Goal: Task Accomplishment & Management: Manage account settings

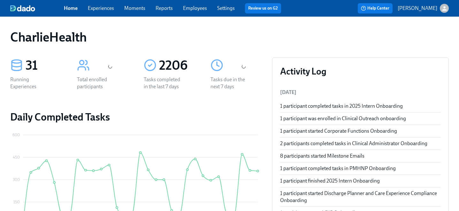
click at [189, 9] on link "Employees" at bounding box center [195, 8] width 24 height 6
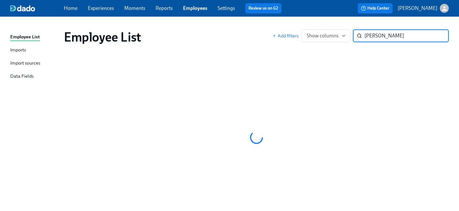
type input "[PERSON_NAME]"
drag, startPoint x: 352, startPoint y: 36, endPoint x: 349, endPoint y: 34, distance: 3.9
click at [349, 34] on div "Add filters Show columns fayetta ​" at bounding box center [361, 35] width 176 height 13
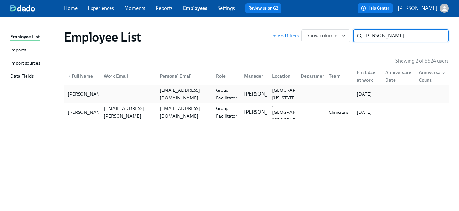
click at [140, 98] on div at bounding box center [127, 94] width 56 height 13
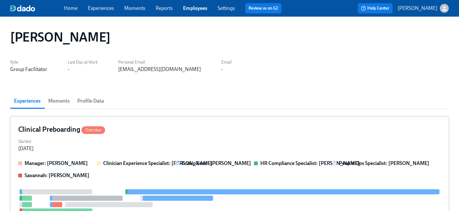
click at [151, 136] on div "Clinical Preboarding Overdue Started [DATE] Manager: [PERSON_NAME] Clinician Ex…" at bounding box center [229, 206] width 439 height 178
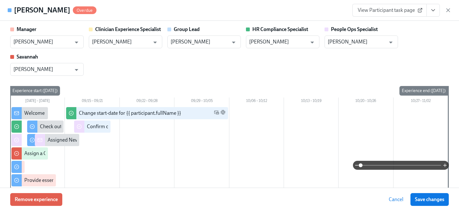
click at [433, 9] on icon "View task page" at bounding box center [433, 10] width 6 height 6
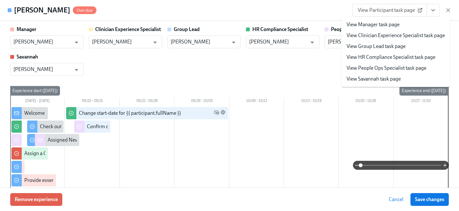
click at [384, 69] on link "View People Ops Specialist task page" at bounding box center [387, 68] width 80 height 7
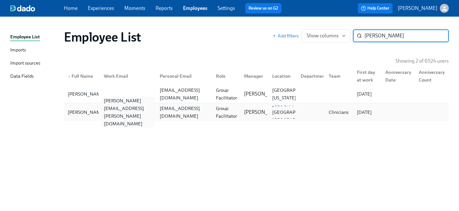
click at [116, 111] on div "[PERSON_NAME][EMAIL_ADDRESS][PERSON_NAME][DOMAIN_NAME]" at bounding box center [128, 112] width 54 height 31
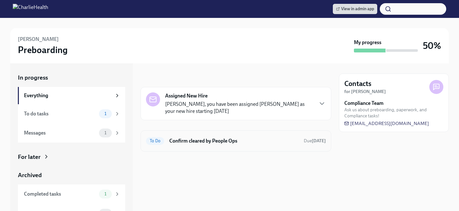
click at [198, 137] on div "To Do Confirm cleared by People Ops Due in 2 days" at bounding box center [236, 141] width 180 height 10
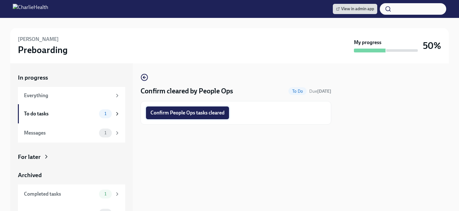
click at [190, 116] on span "Confirm People Ops tasks cleared" at bounding box center [188, 113] width 74 height 6
